Goal: Browse casually

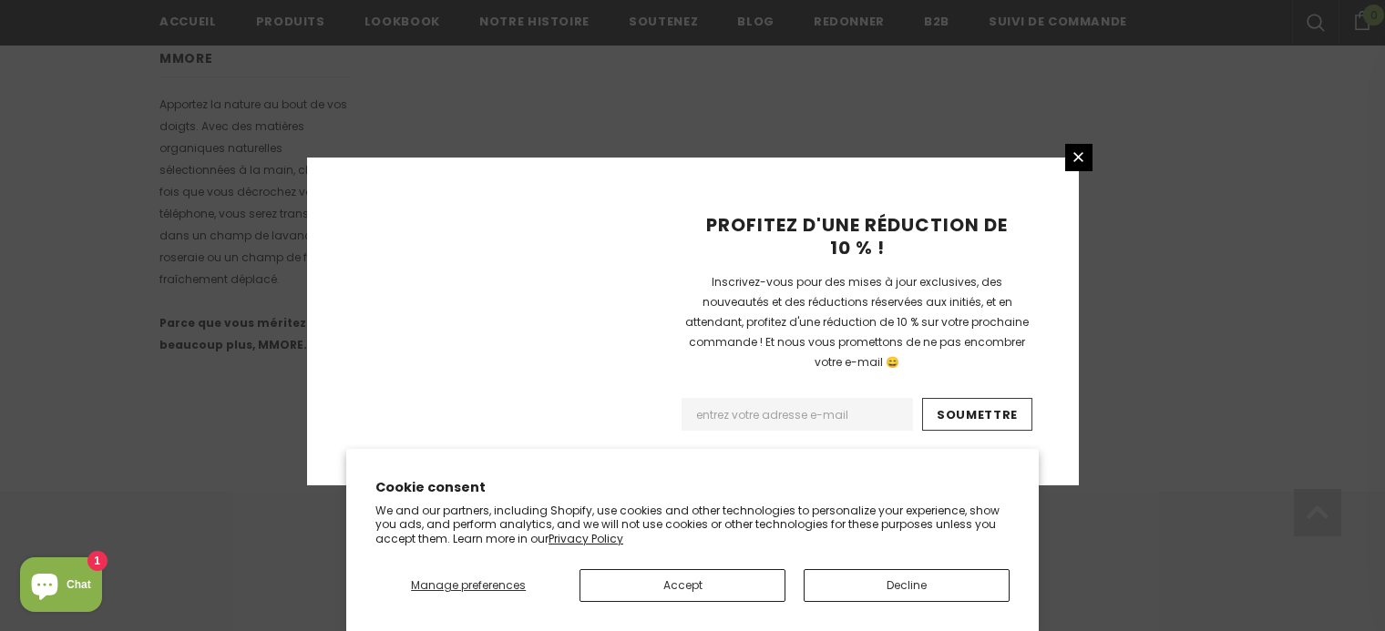
scroll to position [1280, 0]
